Goal: Task Accomplishment & Management: Use online tool/utility

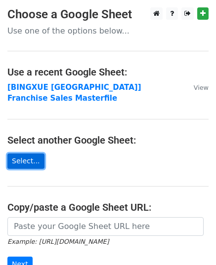
click at [27, 154] on link "Select..." at bounding box center [25, 161] width 37 height 15
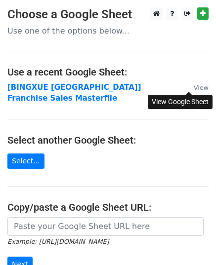
click at [194, 89] on small "View" at bounding box center [201, 87] width 15 height 7
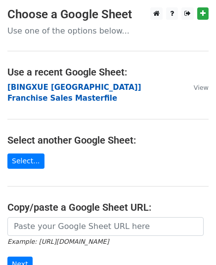
click at [67, 89] on strong "[BINGXUE [GEOGRAPHIC_DATA]] Franchise Sales Masterfile" at bounding box center [74, 93] width 134 height 20
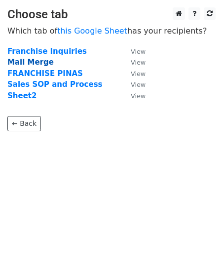
click at [30, 59] on strong "Mail Merge" at bounding box center [30, 62] width 46 height 9
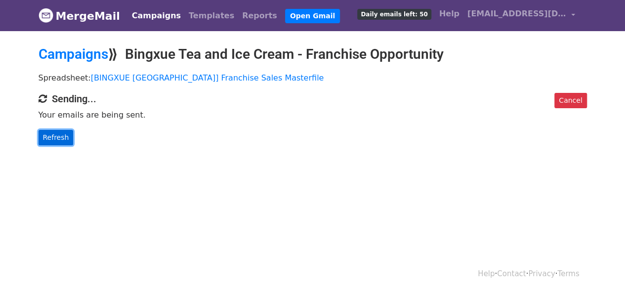
click at [60, 142] on link "Refresh" at bounding box center [56, 137] width 35 height 15
click at [49, 138] on link "Refresh" at bounding box center [56, 137] width 35 height 15
click at [568, 95] on link "Cancel" at bounding box center [570, 100] width 32 height 15
